Goal: Transaction & Acquisition: Purchase product/service

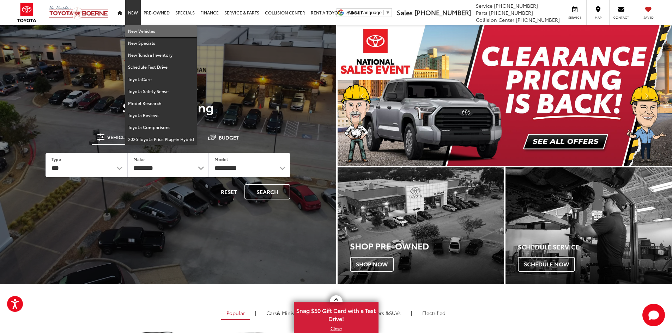
click at [136, 30] on link "New Vehicles" at bounding box center [161, 31] width 72 height 12
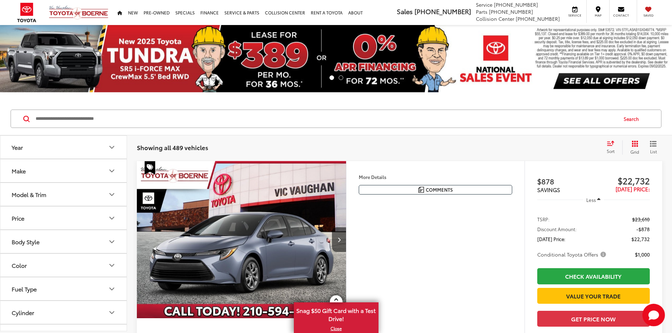
click at [160, 119] on input "Search by Make, Model, or Keyword" at bounding box center [326, 118] width 582 height 17
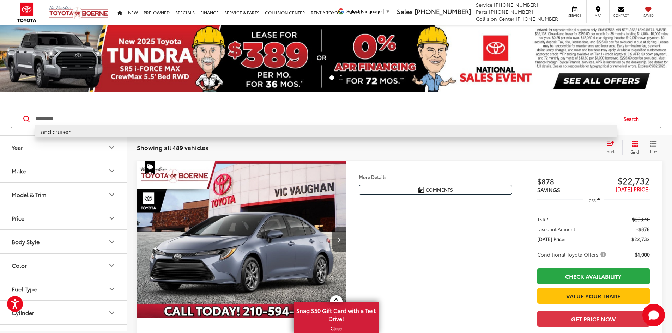
click at [109, 135] on li "land cruis er" at bounding box center [326, 131] width 582 height 12
type input "**********"
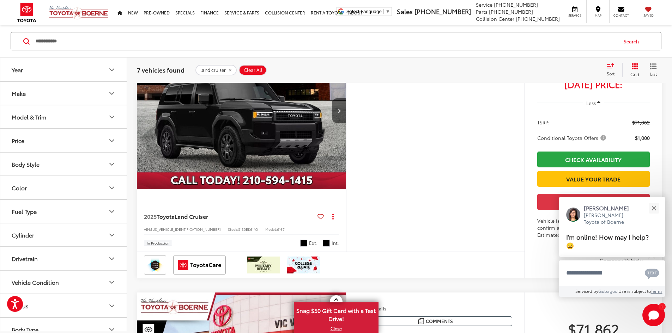
scroll to position [705, 0]
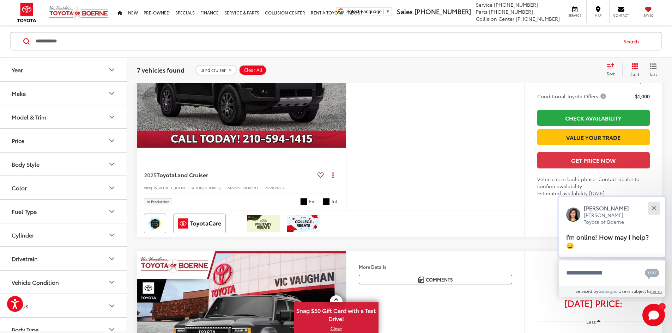
click at [657, 207] on button "Close" at bounding box center [653, 208] width 15 height 15
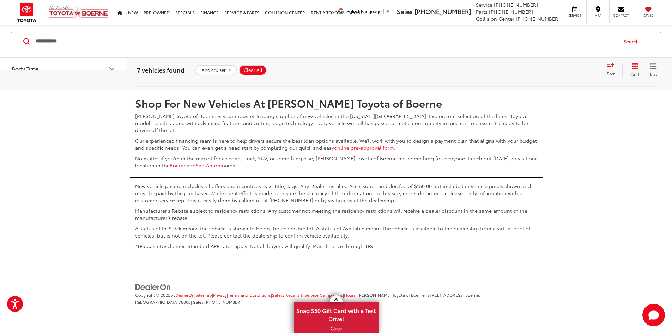
scroll to position [1966, 0]
